Goal: Transaction & Acquisition: Purchase product/service

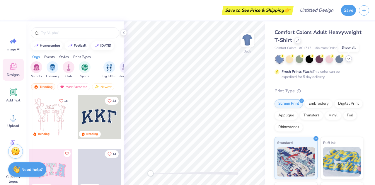
click at [348, 60] on icon at bounding box center [349, 58] width 5 height 5
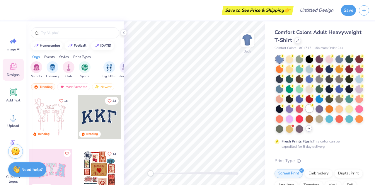
click at [306, 112] on div at bounding box center [310, 109] width 8 height 8
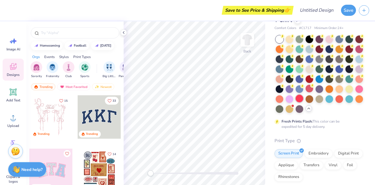
scroll to position [19, 0]
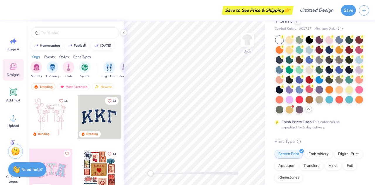
click at [98, 11] on div "Save to See Price & Shipping 👉 Design Title Save Image AI Designs Add Text Uplo…" at bounding box center [187, 92] width 375 height 185
click at [249, 44] on img at bounding box center [247, 39] width 23 height 23
click at [6, 128] on div "Upload" at bounding box center [13, 121] width 21 height 22
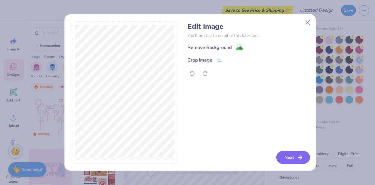
click at [290, 158] on button "Next" at bounding box center [294, 157] width 34 height 13
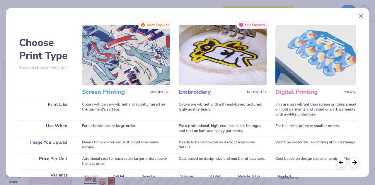
scroll to position [14, 0]
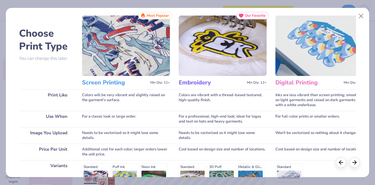
click at [302, 147] on div "Cost based on design size and number of locations." at bounding box center [320, 152] width 88 height 16
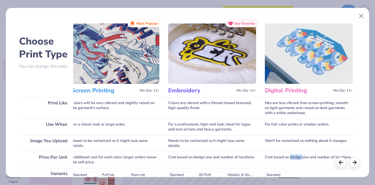
scroll to position [5, 0]
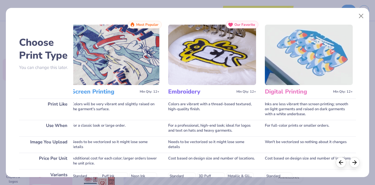
click at [195, 94] on h3 "Embroidery" at bounding box center [201, 92] width 66 height 8
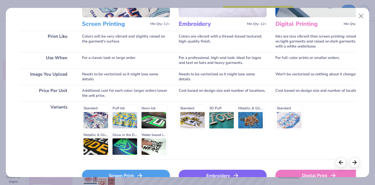
scroll to position [107, 0]
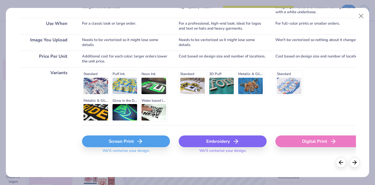
click at [124, 140] on div "Screen Print" at bounding box center [126, 142] width 88 height 12
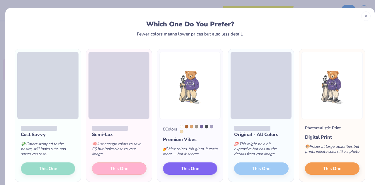
scroll to position [19, 0]
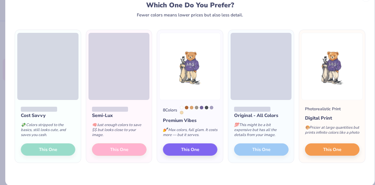
click at [42, 130] on div "💸 Colors stripped to the basics, still looks cute, and saves you cash." at bounding box center [48, 131] width 55 height 24
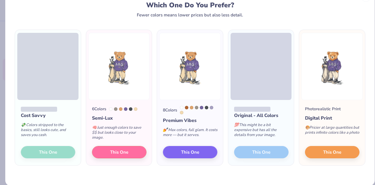
click at [42, 130] on div "💸 Colors stripped to the basics, still looks cute, and saves you cash." at bounding box center [48, 131] width 55 height 24
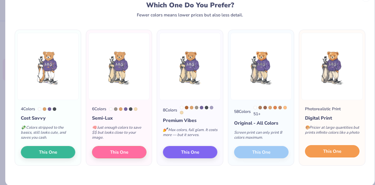
click at [312, 150] on button "This One" at bounding box center [332, 151] width 55 height 12
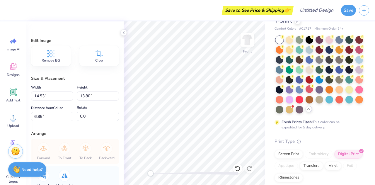
type input "3.00"
click at [99, 59] on span "Crop" at bounding box center [99, 60] width 8 height 5
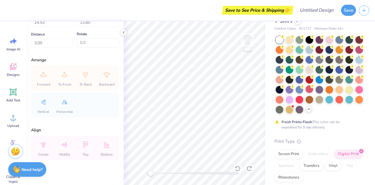
scroll to position [0, 0]
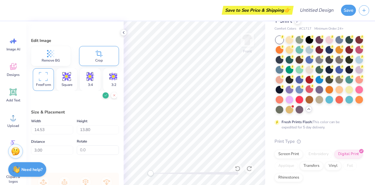
click at [104, 94] on icon at bounding box center [106, 96] width 4 height 4
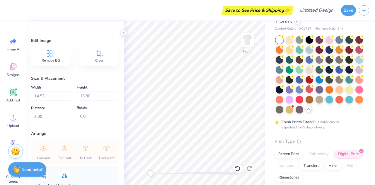
type input "5.25"
type input "8.47"
type input "5.98"
type input "8.47"
type input "13.66"
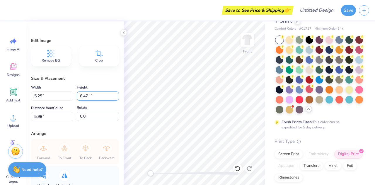
type input "0.79"
click at [49, 50] on icon at bounding box center [51, 53] width 9 height 9
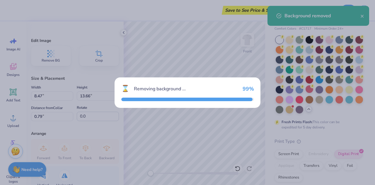
type input "8.03"
type input "12.76"
type input "4.47"
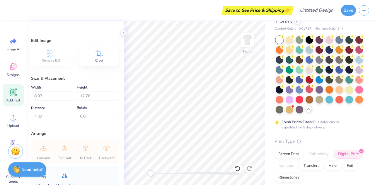
click at [7, 95] on div "Add Text" at bounding box center [13, 95] width 21 height 22
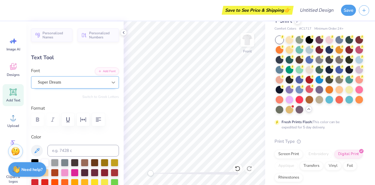
click at [111, 79] on icon at bounding box center [114, 82] width 6 height 6
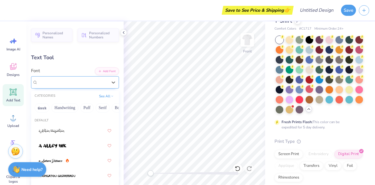
click at [101, 81] on div "Super Dream" at bounding box center [73, 82] width 70 height 7
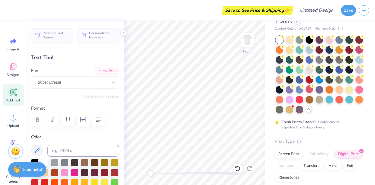
scroll to position [5, 2]
type textarea "'25-'26 Rush"
type input "13.06"
type input "12.92"
click at [316, 93] on div at bounding box center [320, 89] width 8 height 8
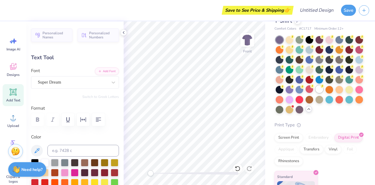
click at [316, 93] on div at bounding box center [320, 89] width 8 height 8
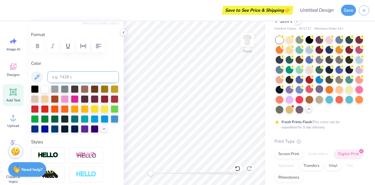
scroll to position [74, 0]
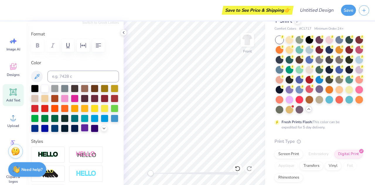
click at [81, 132] on div at bounding box center [85, 128] width 8 height 8
click at [267, 128] on div "Comfort Colors Adult Heavyweight T-Shirt Comfort Colors # C1717 Minimum Order: …" at bounding box center [320, 116] width 110 height 228
type input "3.51"
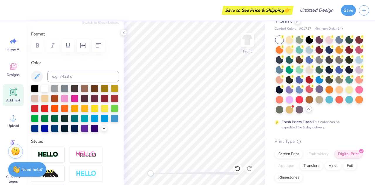
type input "0.44"
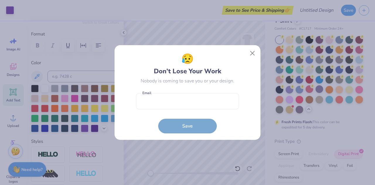
scroll to position [0, 0]
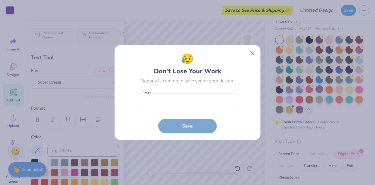
click at [260, 53] on div "😥 Don’t Lose Your Work Nobody is coming to save you or your design. Email is a …" at bounding box center [188, 92] width 146 height 95
click at [252, 54] on button "Close" at bounding box center [252, 53] width 11 height 11
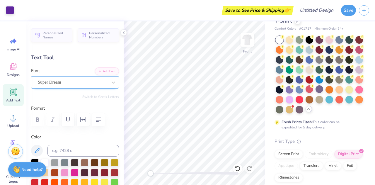
click at [87, 82] on div "Super Dream" at bounding box center [72, 82] width 71 height 9
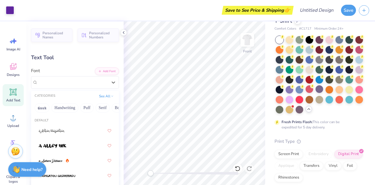
type input "17.53"
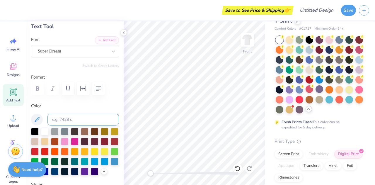
scroll to position [31, 0]
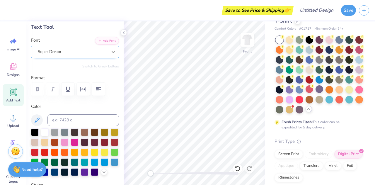
click at [112, 52] on icon at bounding box center [114, 52] width 4 height 2
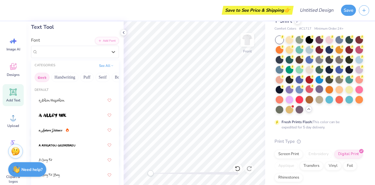
click at [38, 77] on button "Greek" at bounding box center [42, 77] width 15 height 9
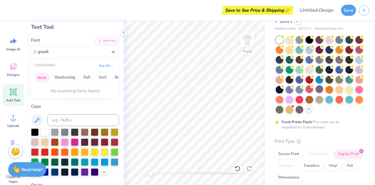
click at [47, 78] on button "Greek" at bounding box center [42, 77] width 15 height 9
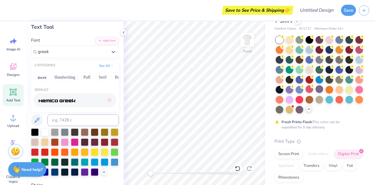
click at [64, 99] on img at bounding box center [57, 101] width 37 height 4
type input "greek"
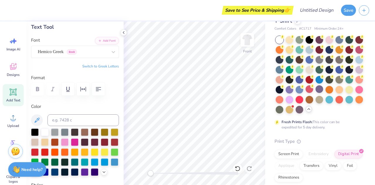
click at [270, 111] on div "Comfort Colors Adult Heavyweight T-Shirt Comfort Colors # C1717 Minimum Order: …" at bounding box center [320, 116] width 110 height 228
type input "3.88"
type input "0.39"
type input "17.55"
click at [109, 55] on div at bounding box center [113, 52] width 11 height 11
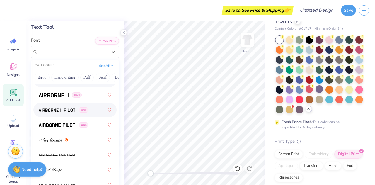
scroll to position [167, 0]
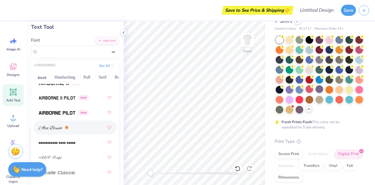
click at [59, 128] on img at bounding box center [50, 128] width 23 height 4
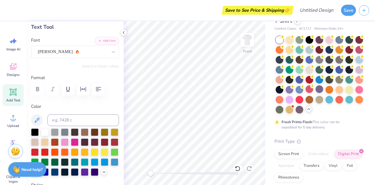
click at [267, 112] on div "Comfort Colors Adult Heavyweight T-Shirt Comfort Colors # C1717 Minimum Order: …" at bounding box center [320, 116] width 110 height 228
type input "3.29"
type input "0.48"
type input "17.51"
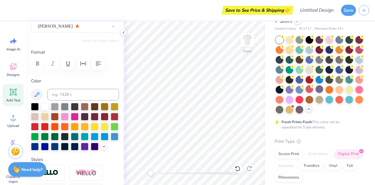
scroll to position [64, 0]
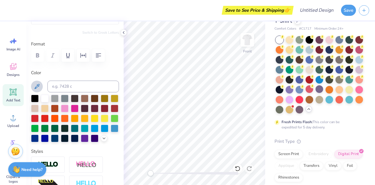
click at [35, 88] on icon at bounding box center [37, 86] width 5 height 5
click at [270, 110] on div "Comfort Colors Adult Heavyweight T-Shirt Comfort Colors # C1717 Minimum Order: …" at bounding box center [320, 116] width 110 height 228
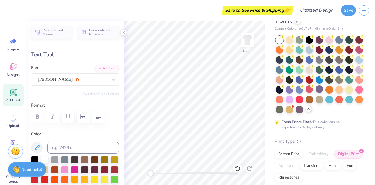
scroll to position [1, 0]
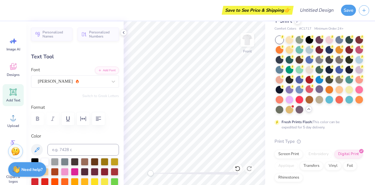
click at [34, 117] on div at bounding box center [75, 118] width 88 height 13
click at [85, 118] on icon "button" at bounding box center [83, 118] width 7 height 7
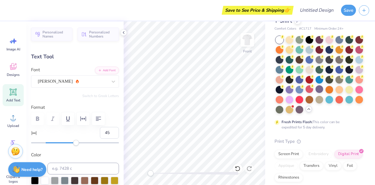
type input "44"
drag, startPoint x: 45, startPoint y: 142, endPoint x: 76, endPoint y: 139, distance: 30.7
click at [76, 139] on div "44" at bounding box center [75, 136] width 88 height 19
type input "0"
drag, startPoint x: 77, startPoint y: 145, endPoint x: 48, endPoint y: 145, distance: 29.0
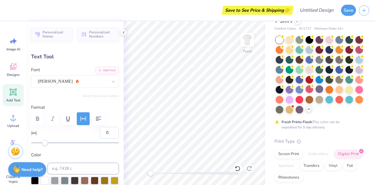
click at [45, 148] on div "Personalized Names Personalized Numbers Text Tool Add Font Font Alex Brush Swit…" at bounding box center [74, 103] width 97 height 164
click at [77, 103] on div "Personalized Names Personalized Numbers Text Tool Add Font Font Alex Brush Swit…" at bounding box center [74, 103] width 97 height 164
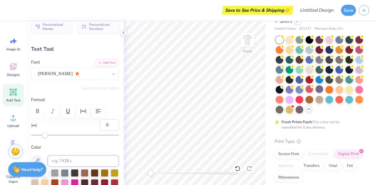
scroll to position [0, 0]
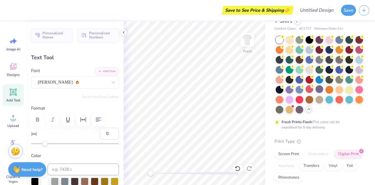
click at [35, 116] on div at bounding box center [75, 119] width 88 height 13
type input "4.41"
type input "0.64"
type input "17.35"
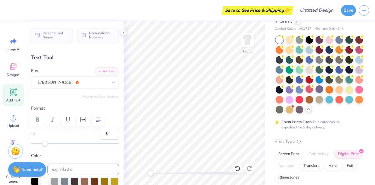
click at [269, 115] on div "Comfort Colors Adult Heavyweight T-Shirt Comfort Colors # C1717 Minimum Order: …" at bounding box center [320, 116] width 110 height 228
click at [276, 124] on div "Fresh Prints Flash: This color can be expedited for 5 day delivery." at bounding box center [319, 83] width 89 height 94
click at [249, 38] on img at bounding box center [247, 39] width 23 height 23
click at [14, 114] on icon at bounding box center [13, 117] width 9 height 9
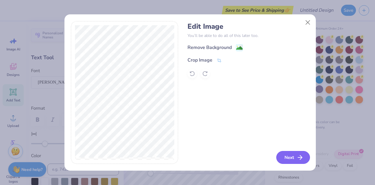
click at [286, 158] on button "Next" at bounding box center [294, 157] width 34 height 13
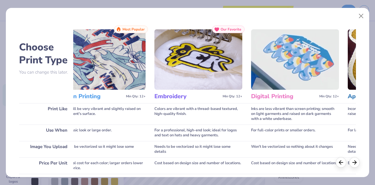
scroll to position [0, 25]
click at [283, 98] on h3 "Digital Printing" at bounding box center [284, 97] width 66 height 8
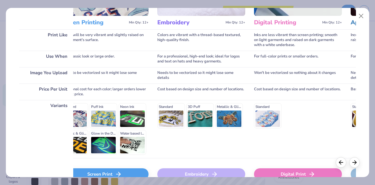
scroll to position [0, 23]
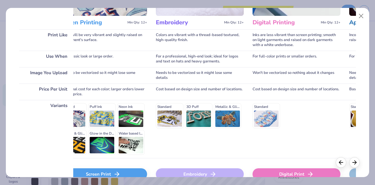
click at [290, 172] on div "Digital Print" at bounding box center [297, 174] width 88 height 12
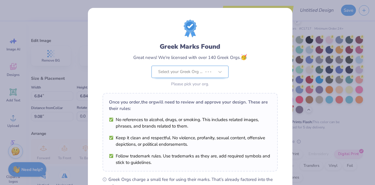
click at [211, 69] on body "Save to See Price & Shipping 👉 Design Title Save Image AI Designs Add Text Uplo…" at bounding box center [187, 92] width 375 height 185
type input "3.69"
type input "1.27"
click at [222, 71] on div "Greek Marks Found Great news! We're licensed with over 140 Greek Orgs. 🥳 Select…" at bounding box center [190, 65] width 114 height 46
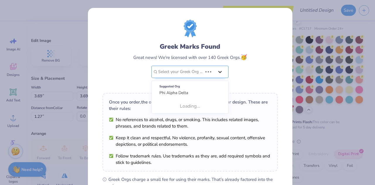
click at [217, 70] on icon at bounding box center [220, 72] width 6 height 6
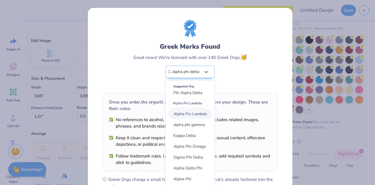
scroll to position [14, 0]
type input "alpha phi delta"
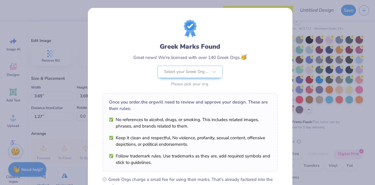
click at [263, 55] on div "Greek Marks Found Great news! We're licensed with over 140 Greek Orgs. 🥳 Select…" at bounding box center [190, 54] width 175 height 69
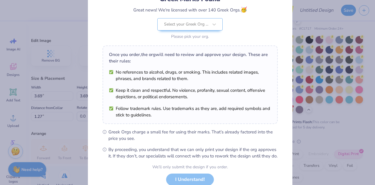
scroll to position [89, 0]
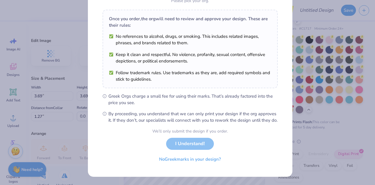
click at [196, 145] on div "We’ll only submit the design if you order. I Understand! No Greek marks in your…" at bounding box center [191, 146] width 76 height 37
click at [184, 142] on div "We’ll only submit the design if you order. I Understand! No Greek marks in your…" at bounding box center [191, 146] width 76 height 37
click at [185, 159] on button "No Greek marks in your design?" at bounding box center [190, 158] width 72 height 12
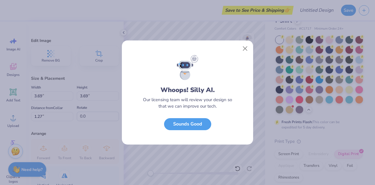
scroll to position [3, 0]
click at [243, 48] on button "Close" at bounding box center [245, 48] width 11 height 11
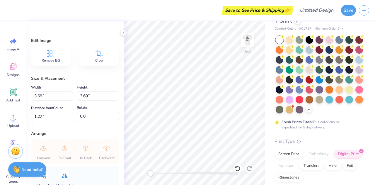
click at [57, 62] on span "Remove BG" at bounding box center [51, 60] width 18 height 5
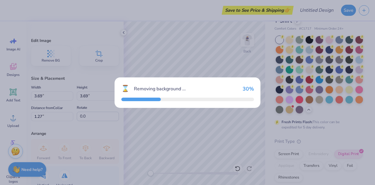
type input "3.03"
type input "3.60"
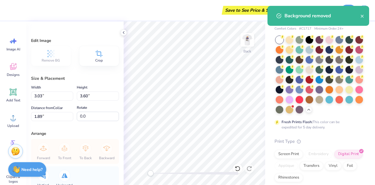
click at [266, 105] on div "Comfort Colors Adult Heavyweight T-Shirt Comfort Colors # C1717 Minimum Order: …" at bounding box center [320, 116] width 110 height 228
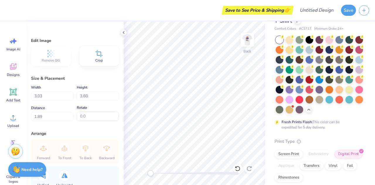
type input "2.29"
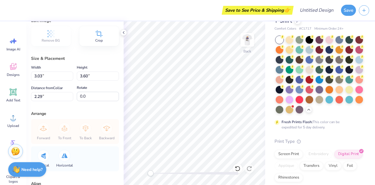
scroll to position [81, 0]
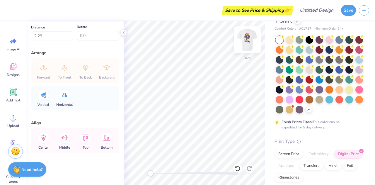
click at [247, 41] on img at bounding box center [247, 39] width 23 height 23
click at [247, 41] on img at bounding box center [248, 40] width 12 height 12
click at [247, 41] on div at bounding box center [247, 39] width 13 height 13
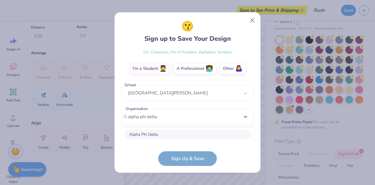
scroll to position [168, 0]
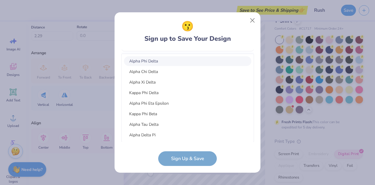
click at [166, 62] on div "Alpha Phi Delta" at bounding box center [188, 61] width 128 height 10
type input "alpha phi delta"
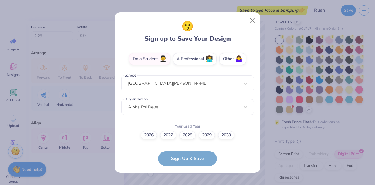
scroll to position [104, 0]
click at [164, 137] on label "2027" at bounding box center [168, 135] width 16 height 8
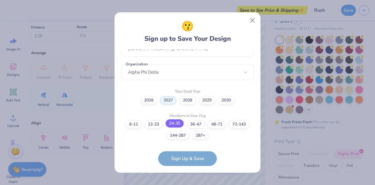
click at [172, 124] on label "24-35" at bounding box center [175, 123] width 18 height 8
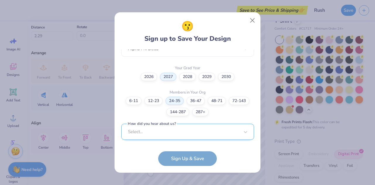
click at [165, 136] on div "Select..." at bounding box center [187, 132] width 133 height 16
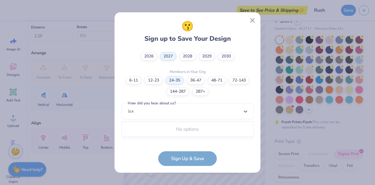
scroll to position [182, 0]
type input "l"
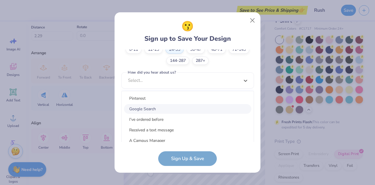
scroll to position [241, 0]
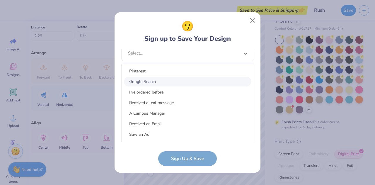
click at [152, 82] on div "Google Search" at bounding box center [188, 82] width 128 height 10
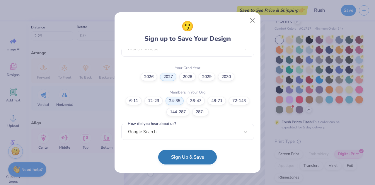
click at [183, 156] on button "Sign Up & Save" at bounding box center [187, 157] width 59 height 15
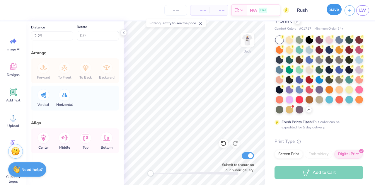
click at [336, 11] on button "Save" at bounding box center [334, 9] width 15 height 11
click at [247, 9] on div "Est. Delivery" at bounding box center [239, 11] width 15 height 11
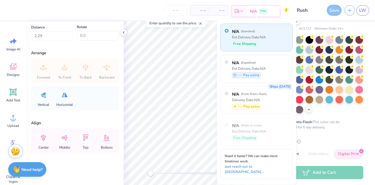
click at [244, 12] on icon at bounding box center [242, 11] width 5 height 5
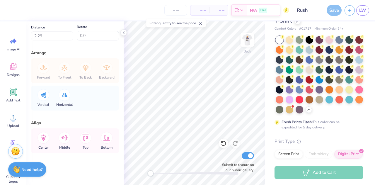
click at [202, 7] on span "– –" at bounding box center [200, 10] width 12 height 6
click at [173, 10] on input "number" at bounding box center [176, 10] width 23 height 11
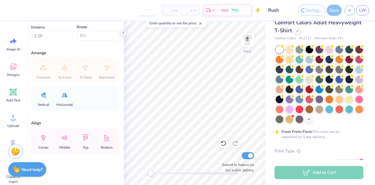
scroll to position [29, 0]
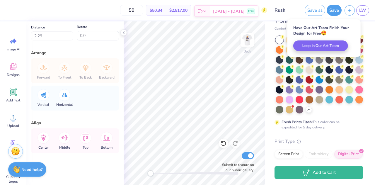
type input "50"
click at [207, 10] on icon at bounding box center [205, 11] width 5 height 5
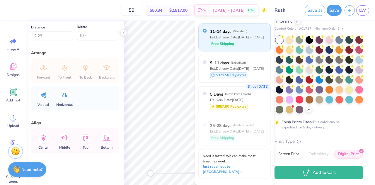
click at [169, 17] on div "50 $50.34 Per Item $2,517.00 Total Est. Delivery [DATE] - [DATE] Free" at bounding box center [138, 10] width 259 height 21
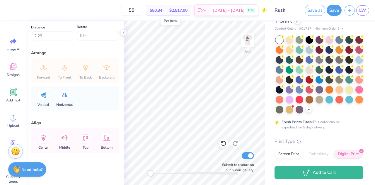
click at [163, 10] on span "$50.34" at bounding box center [156, 10] width 13 height 6
click at [143, 11] on input "50" at bounding box center [131, 10] width 23 height 11
click at [245, 47] on img at bounding box center [247, 39] width 23 height 23
type input "8.03"
type input "12.76"
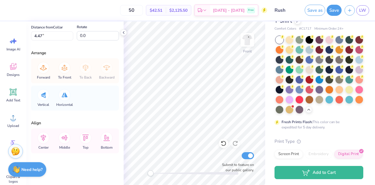
type input "4.47"
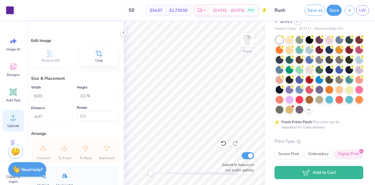
click at [8, 124] on span "Upload" at bounding box center [13, 125] width 12 height 5
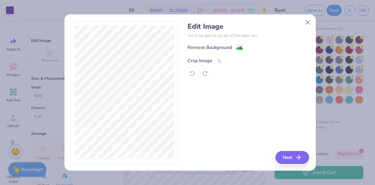
click at [217, 60] on icon at bounding box center [219, 60] width 5 height 5
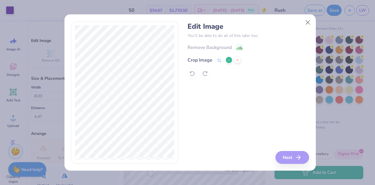
click at [283, 152] on div "Edit Image You’ll be able to do all of this later too. Remove Background Crop I…" at bounding box center [249, 92] width 122 height 143
click at [284, 156] on div "Edit Image You’ll be able to do all of this later too. Remove Background Crop I…" at bounding box center [249, 92] width 122 height 143
click at [298, 158] on div "Edit Image You’ll be able to do all of this later too. Remove Background Crop I…" at bounding box center [249, 92] width 122 height 143
click at [228, 59] on icon at bounding box center [229, 60] width 4 height 4
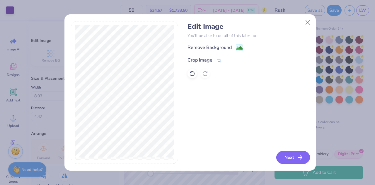
click at [294, 155] on button "Next" at bounding box center [294, 157] width 34 height 13
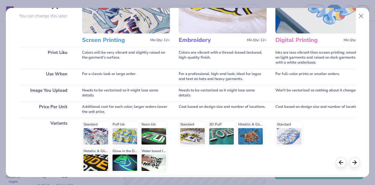
scroll to position [107, 0]
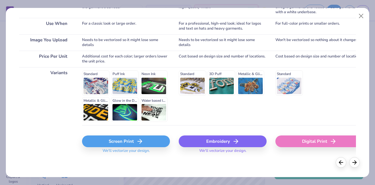
click at [329, 141] on div "Digital Print" at bounding box center [320, 142] width 88 height 12
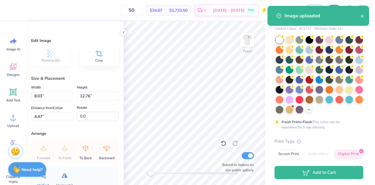
type input "12.22"
type input "18.00"
type input "4.75"
click at [227, 152] on div "Submit to feature on our public gallery." at bounding box center [236, 162] width 35 height 22
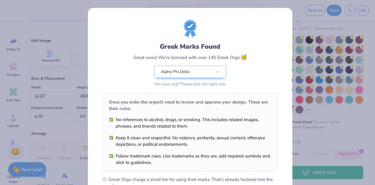
click at [299, 70] on div "Greek Marks Found Great news! We're licensed with over 140 Greek Orgs. 🥳 Alpha …" at bounding box center [187, 92] width 375 height 185
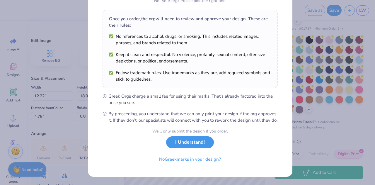
click at [186, 145] on button "I Understand!" at bounding box center [190, 142] width 48 height 12
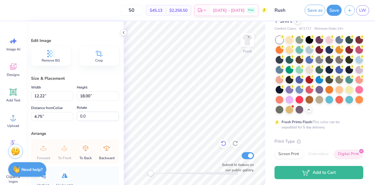
type input "7.31"
type input "10.77"
type input "4.76"
click at [54, 62] on span "Remove BG" at bounding box center [51, 60] width 18 height 5
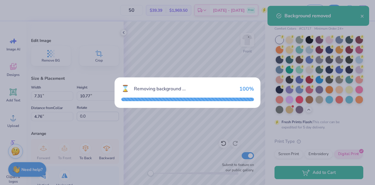
type input "6.83"
type input "10.32"
type input "6.05"
